Goal: Find specific page/section: Find specific page/section

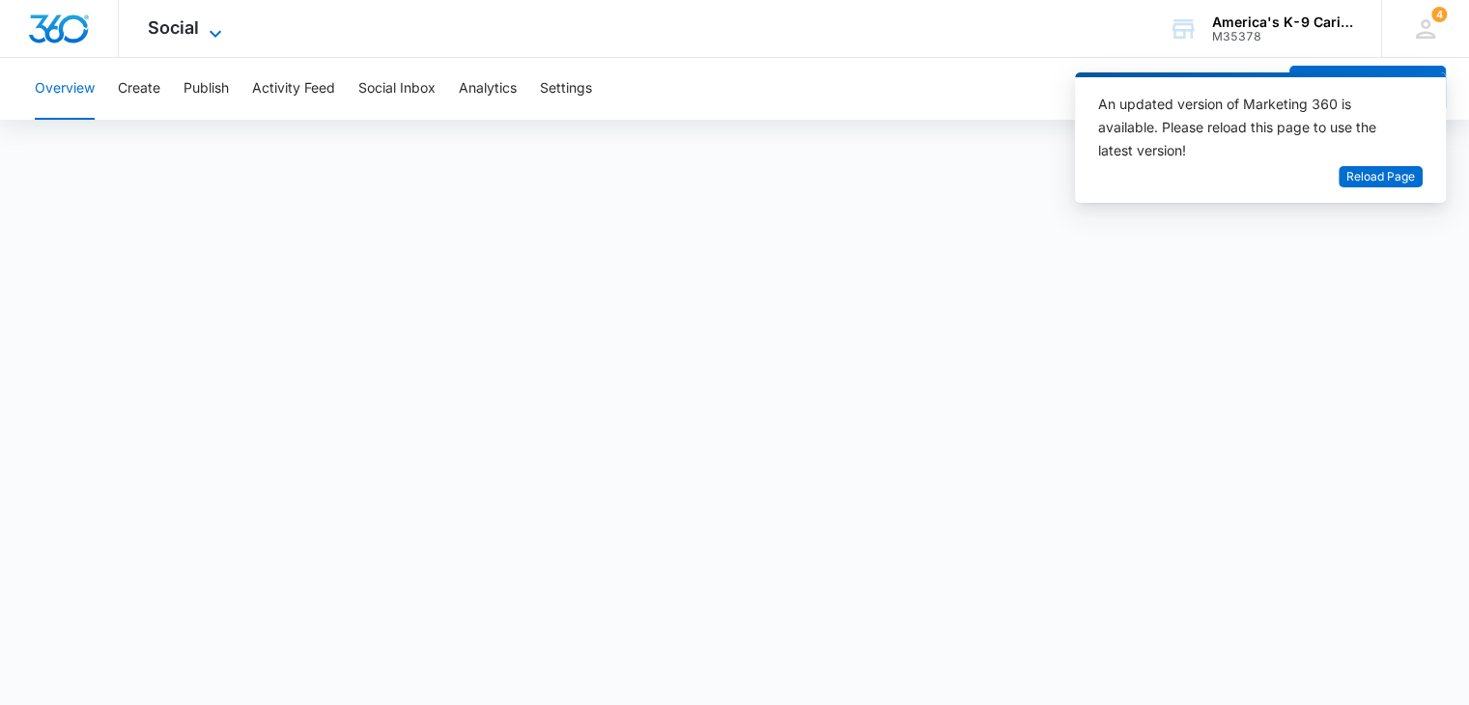
click at [197, 28] on span "Social" at bounding box center [173, 27] width 51 height 20
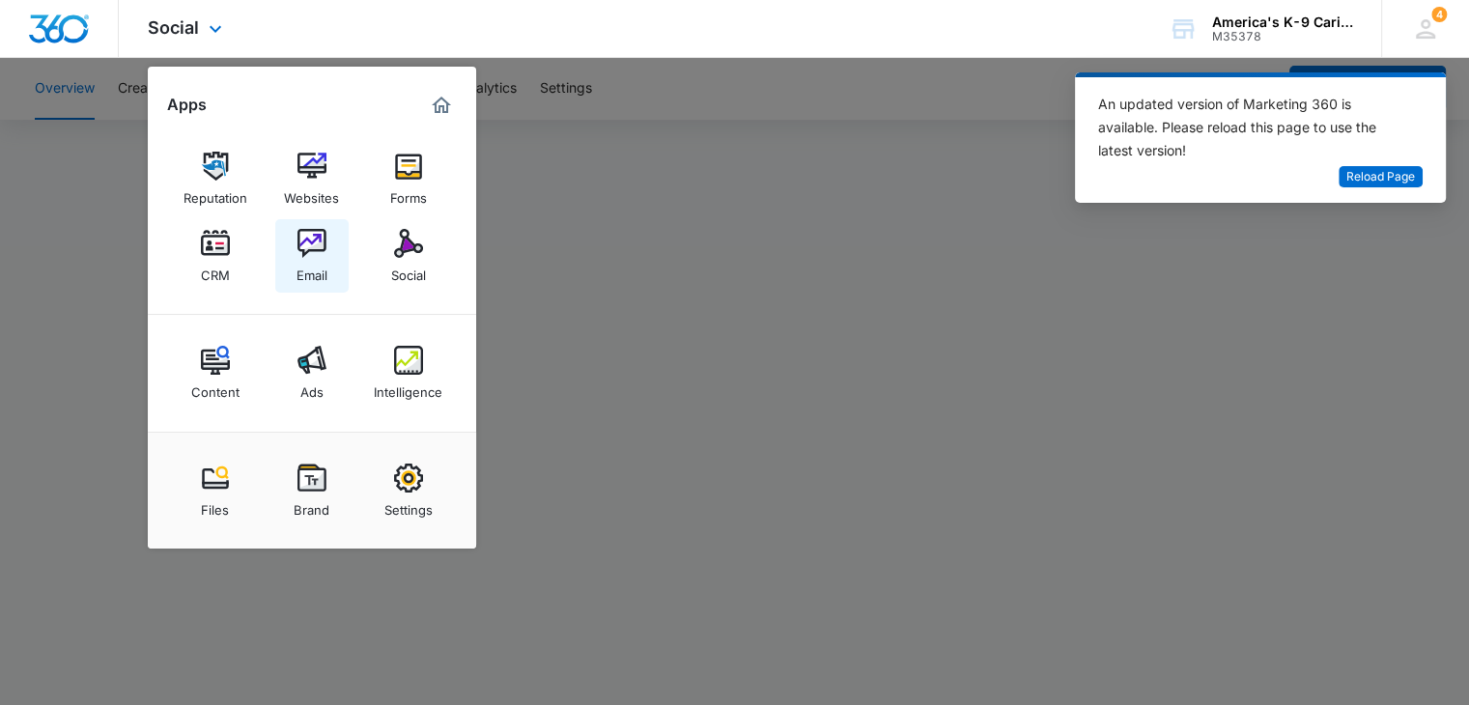
click at [319, 239] on img at bounding box center [312, 243] width 29 height 29
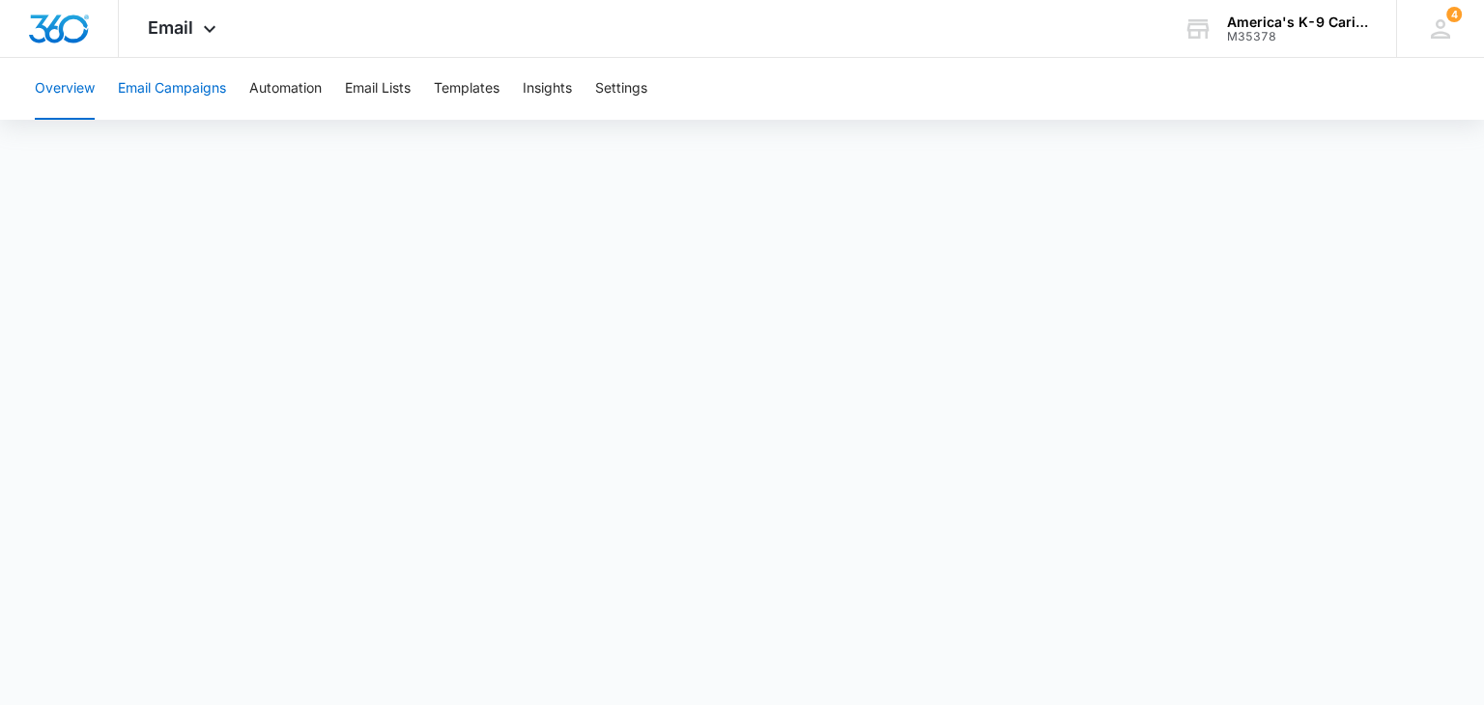
click at [158, 106] on button "Email Campaigns" at bounding box center [172, 89] width 108 height 62
click at [1144, 668] on body "Email Apps Reputation Websites Forms CRM Email Social Content Ads Intelligence …" at bounding box center [742, 352] width 1484 height 705
